Goal: Navigation & Orientation: Find specific page/section

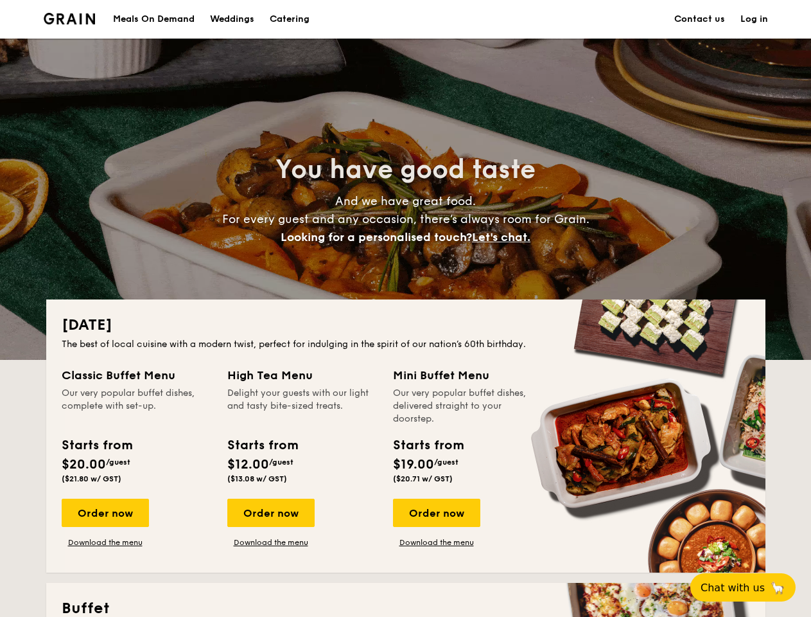
click at [405, 308] on div "[DATE] The best of local cuisine with a modern twist, perfect for indulging in …" at bounding box center [406, 435] width 720 height 273
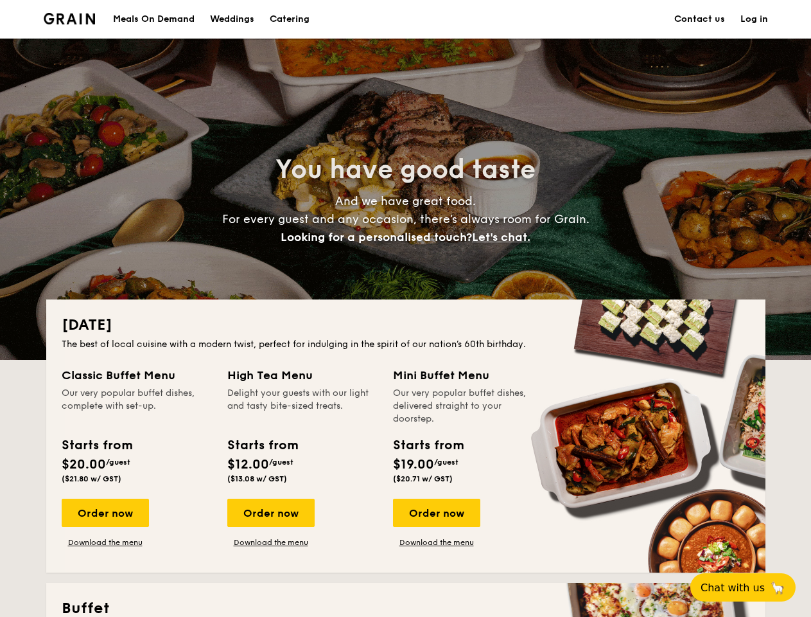
click at [754, 19] on link "Log in" at bounding box center [755, 19] width 28 height 39
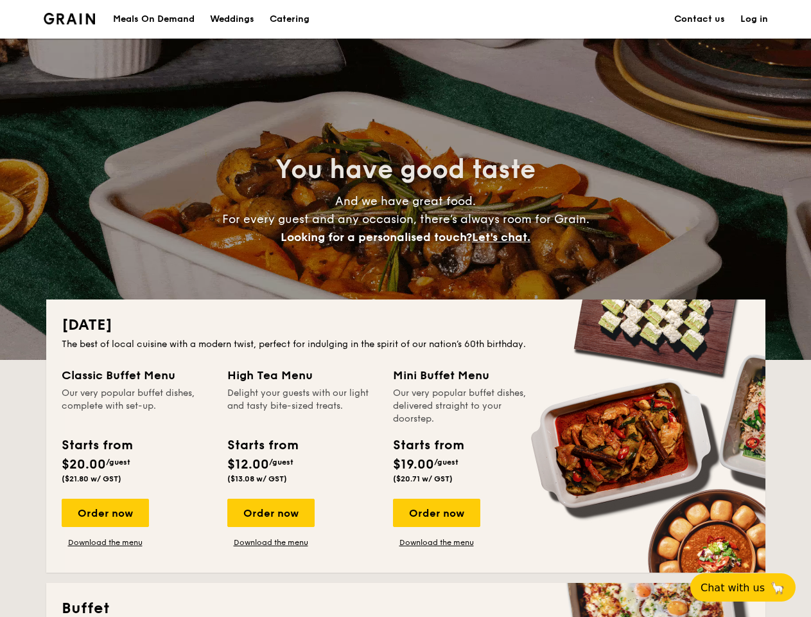
click at [505, 237] on span "Let's chat." at bounding box center [501, 237] width 58 height 14
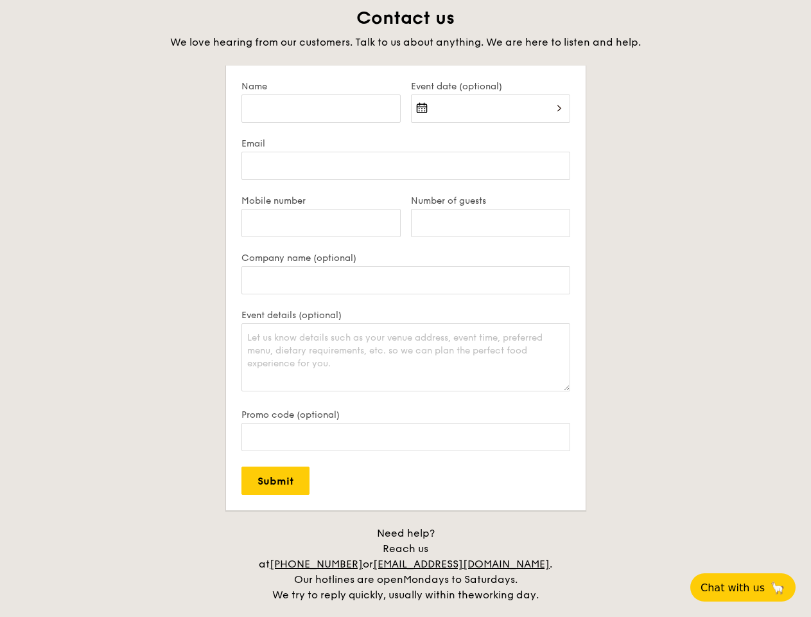
click at [750, 587] on span "Chat with us" at bounding box center [733, 587] width 64 height 12
